Goal: Register for event/course

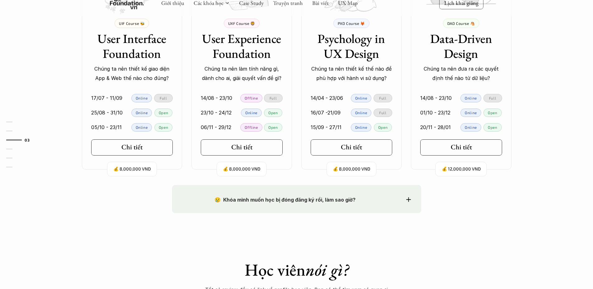
scroll to position [633, 0]
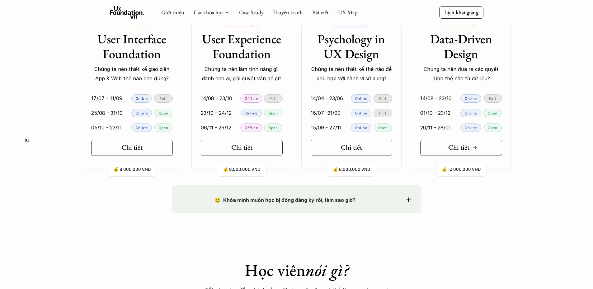
click at [458, 148] on h5 "Chi tiết" at bounding box center [459, 148] width 21 height 8
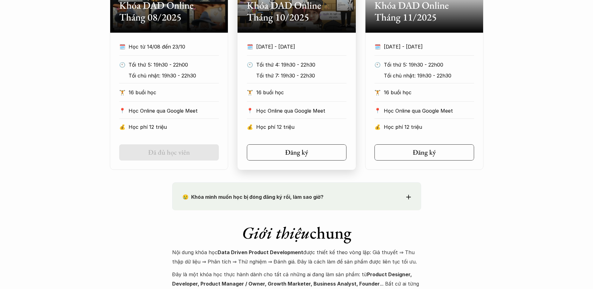
scroll to position [438, 0]
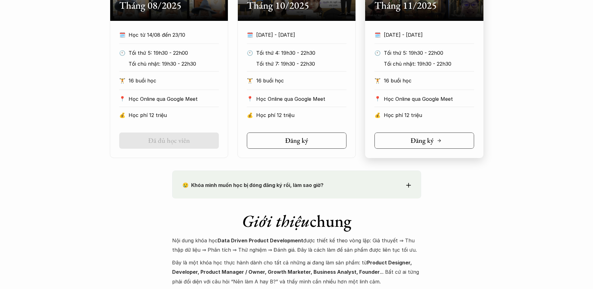
click at [429, 142] on h5 "Đăng ký" at bounding box center [422, 141] width 23 height 8
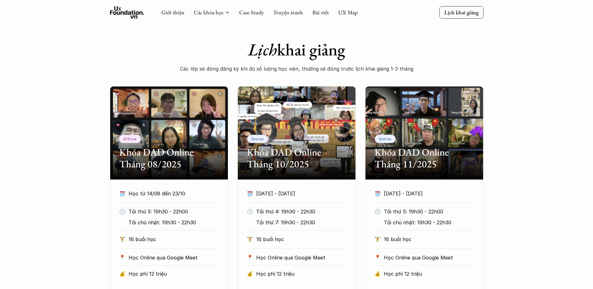
scroll to position [269, 0]
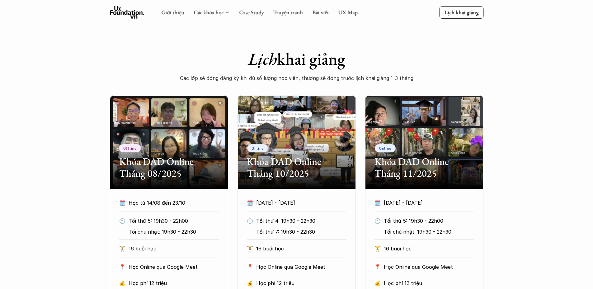
click at [130, 12] on use at bounding box center [127, 12] width 34 height 12
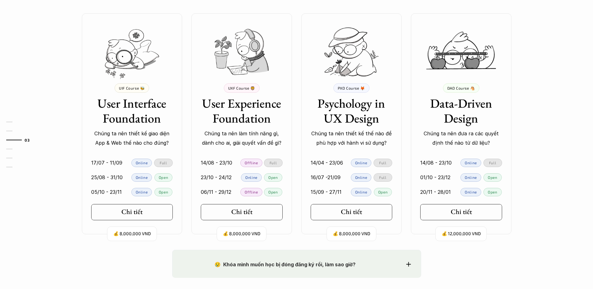
scroll to position [569, 0]
click at [460, 217] on link "Chi tiết" at bounding box center [462, 212] width 82 height 16
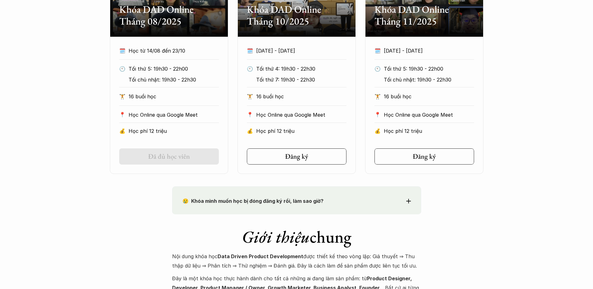
scroll to position [422, 0]
click at [326, 154] on link "Đăng ký" at bounding box center [297, 156] width 100 height 16
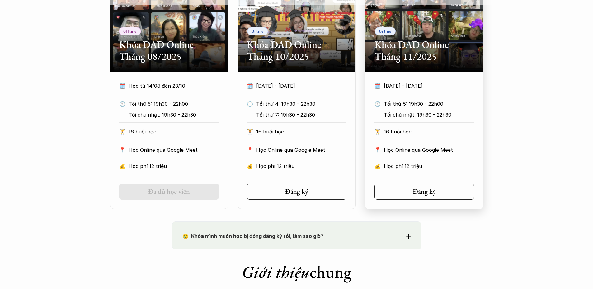
scroll to position [387, 0]
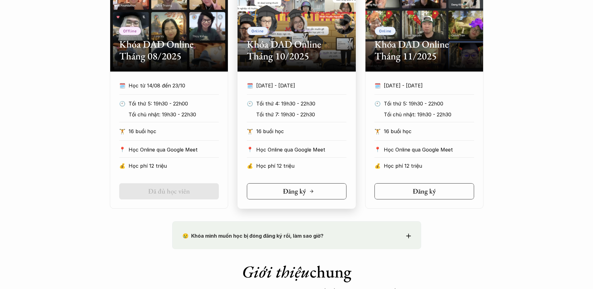
click at [316, 195] on link "Đăng ký" at bounding box center [297, 191] width 100 height 16
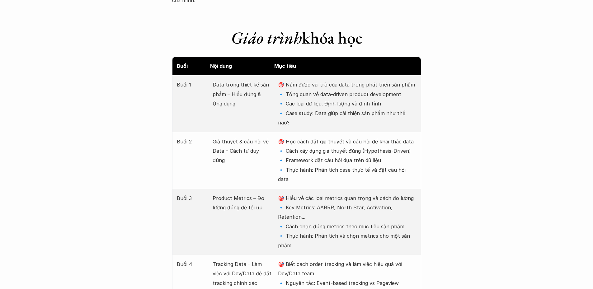
scroll to position [773, 0]
click at [387, 193] on p "🎯 Hiểu về các loại metrics quan trọng và cách đo lường 🔹 Key Metrics: AARRR, No…" at bounding box center [347, 221] width 138 height 57
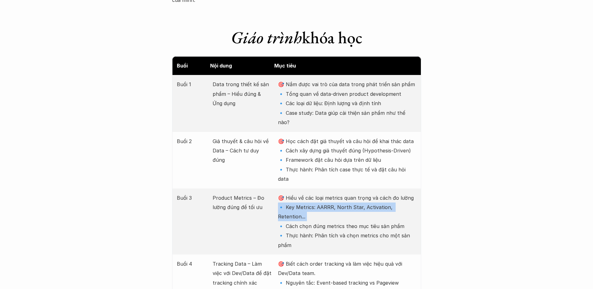
click at [387, 193] on p "🎯 Hiểu về các loại metrics quan trọng và cách đo lường 🔹 Key Metrics: AARRR, No…" at bounding box center [347, 221] width 138 height 57
copy p "🔹 Key Metrics: AARRR, North Star, Activation, Retention..."
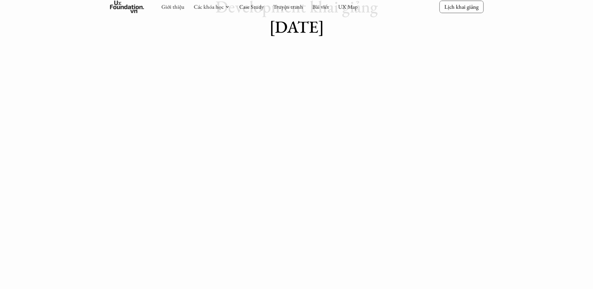
scroll to position [82, 0]
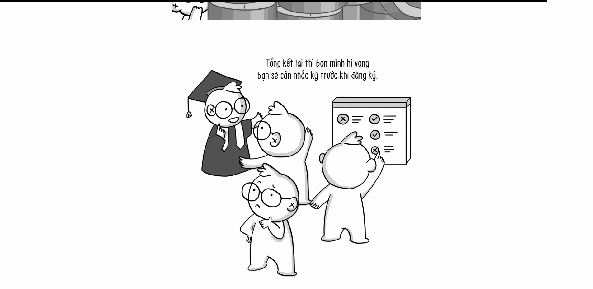
scroll to position [6146, 0]
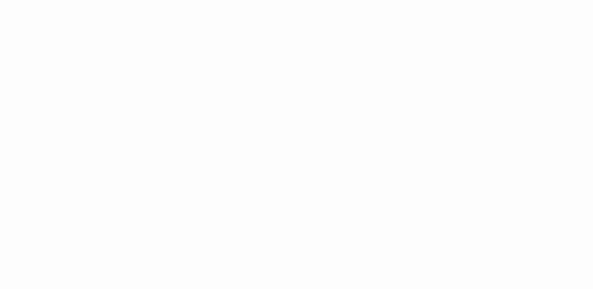
scroll to position [569, 0]
